Goal: Navigation & Orientation: Find specific page/section

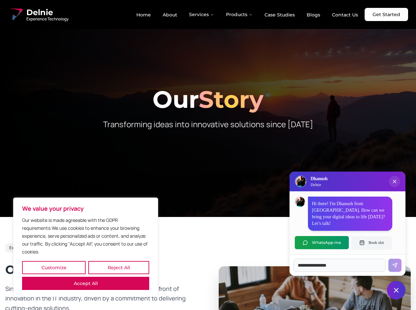
click at [54, 268] on button "Customize" at bounding box center [53, 267] width 63 height 13
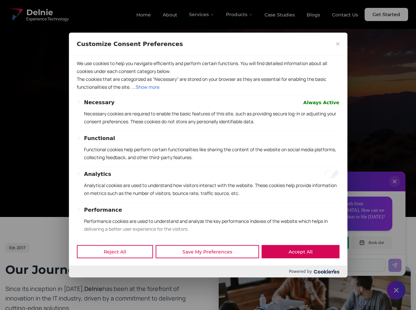
click at [86, 214] on button "Performance" at bounding box center [103, 210] width 38 height 8
click at [208, 155] on p "Functional cookies help perform certain functionalities like sharing the conten…" at bounding box center [211, 153] width 255 height 16
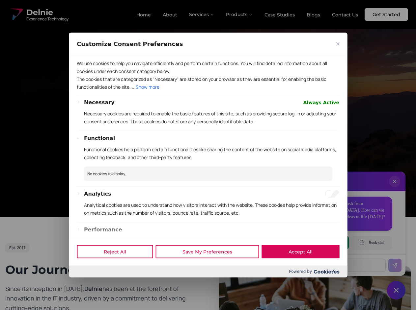
click at [202, 14] on div at bounding box center [208, 155] width 416 height 310
click at [239, 14] on div at bounding box center [208, 155] width 416 height 310
click at [394, 188] on div at bounding box center [208, 155] width 416 height 310
click at [321, 243] on div "Reject All Save My Preferences Accept All" at bounding box center [208, 252] width 278 height 28
click at [371, 243] on div at bounding box center [208, 155] width 416 height 310
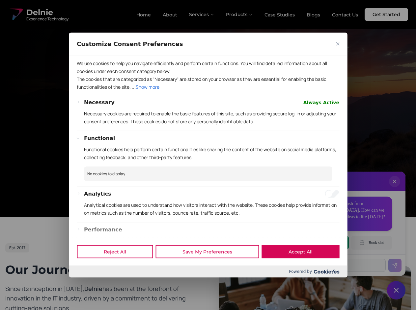
click at [396, 290] on div at bounding box center [208, 155] width 416 height 310
